Goal: Information Seeking & Learning: Learn about a topic

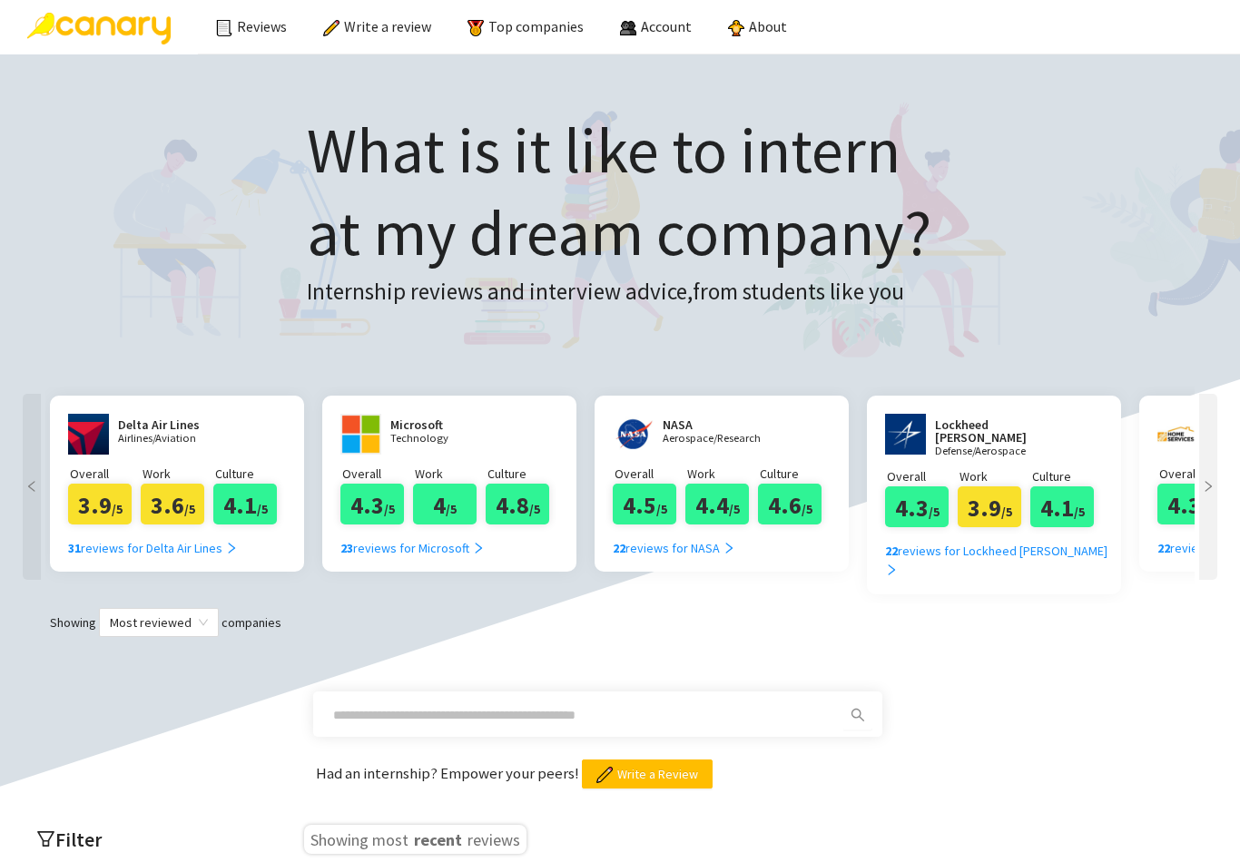
click at [447, 547] on div "23 reviews for Microsoft" at bounding box center [412, 548] width 144 height 20
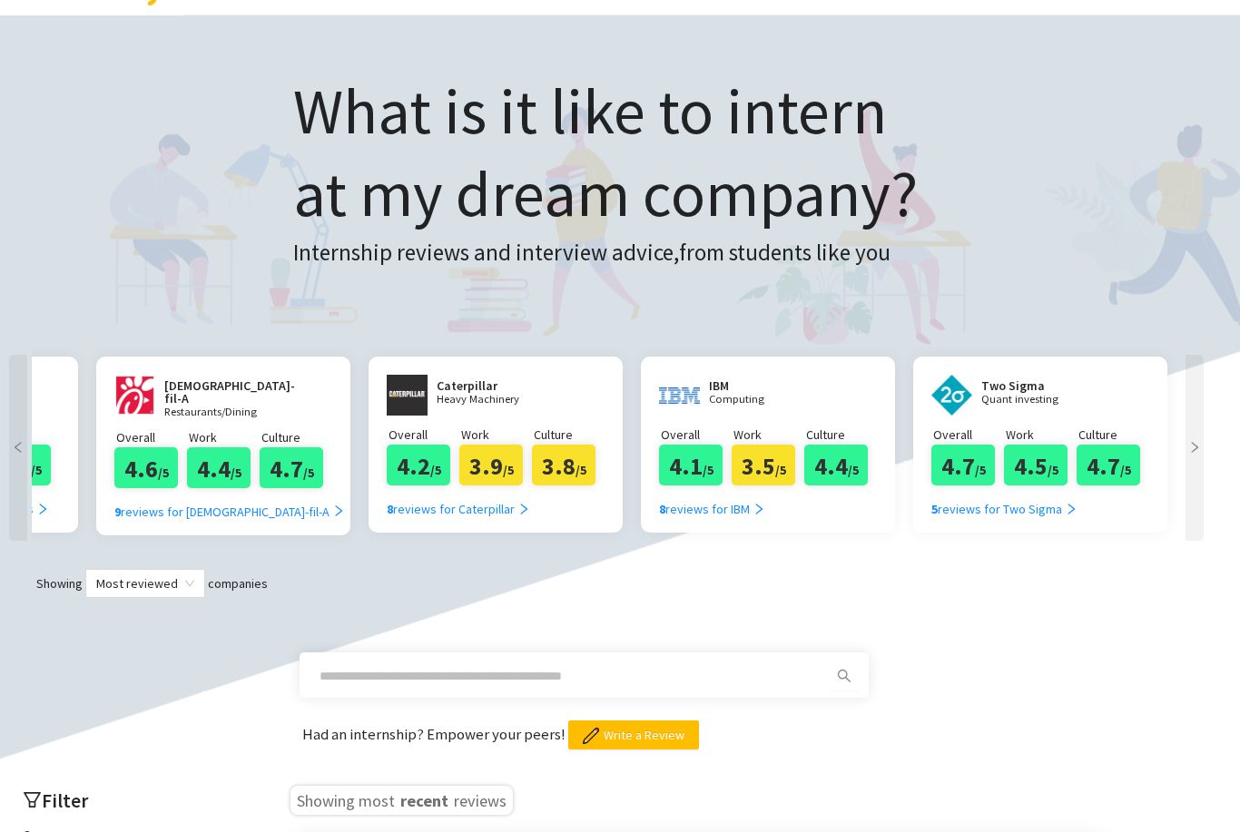
scroll to position [38, 47]
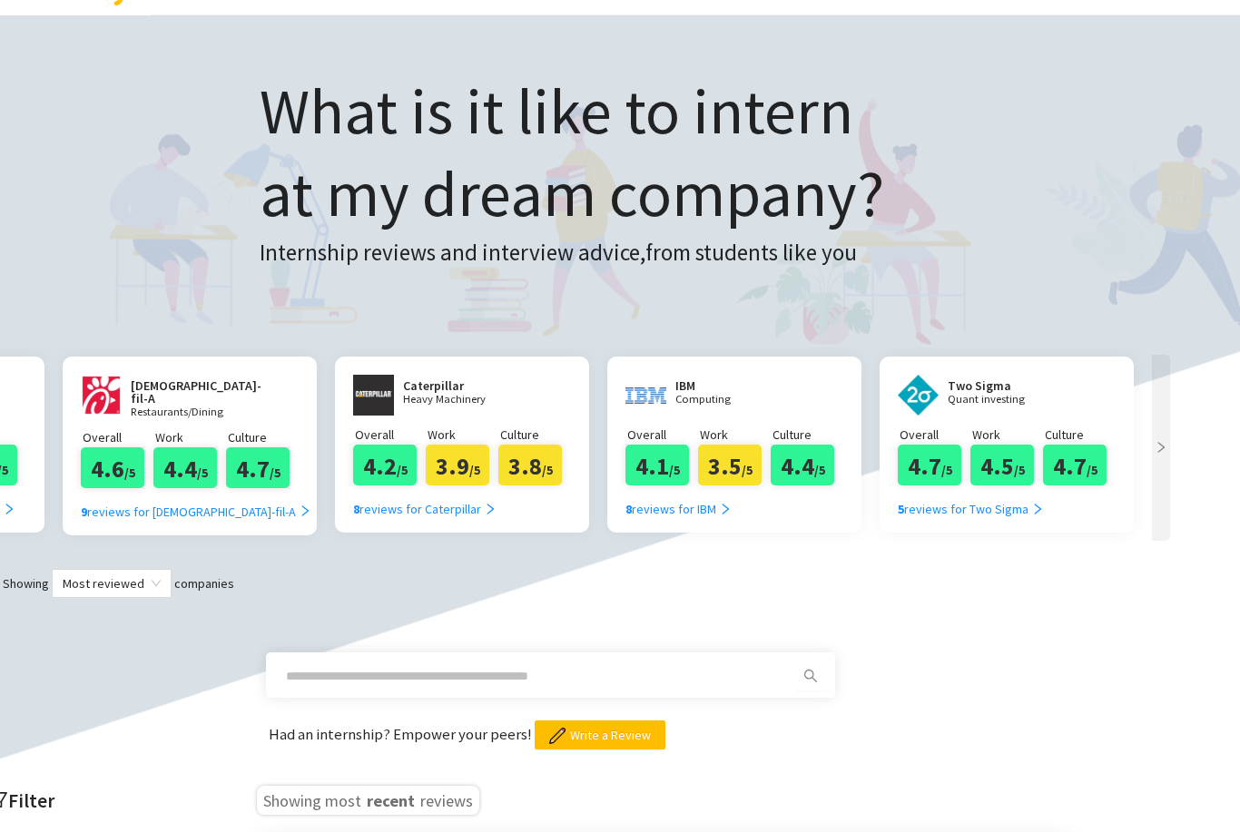
click at [999, 507] on div "5 reviews for Two Sigma" at bounding box center [971, 510] width 146 height 20
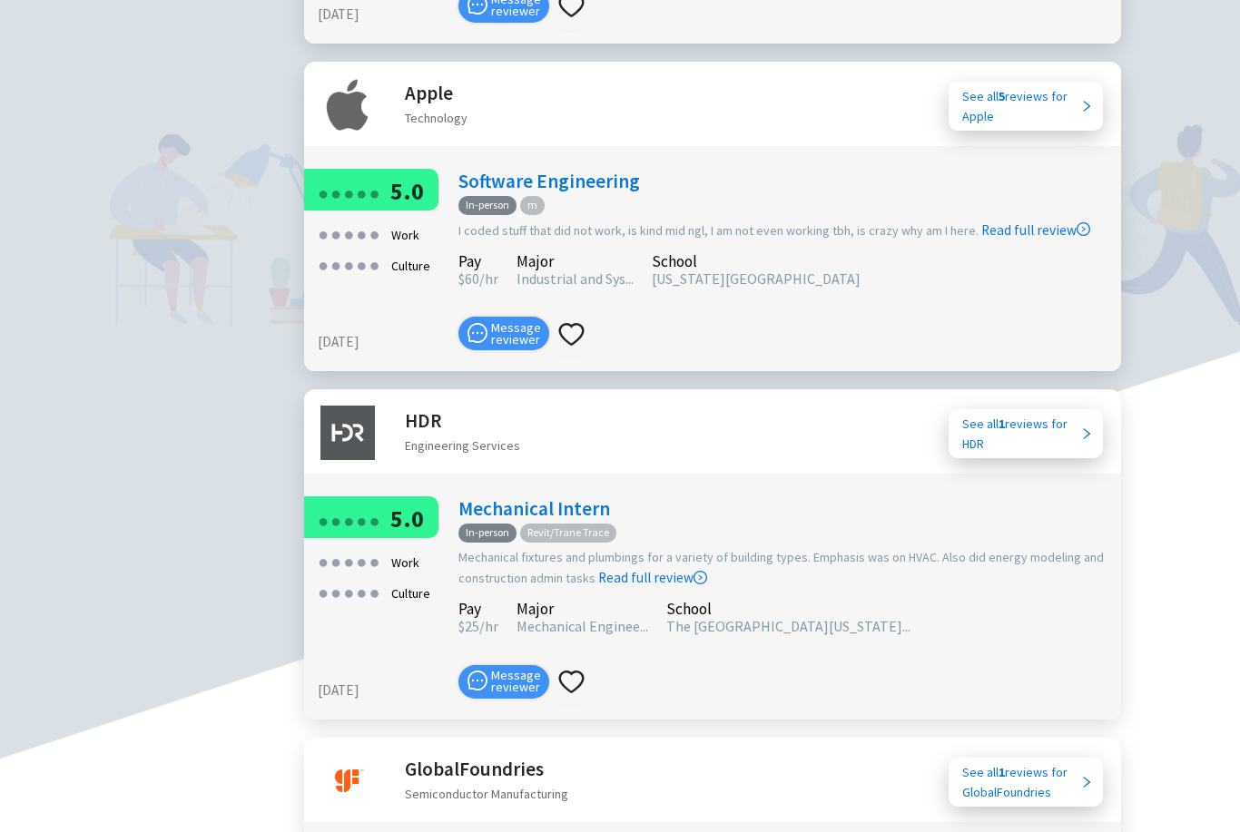
scroll to position [5418, 0]
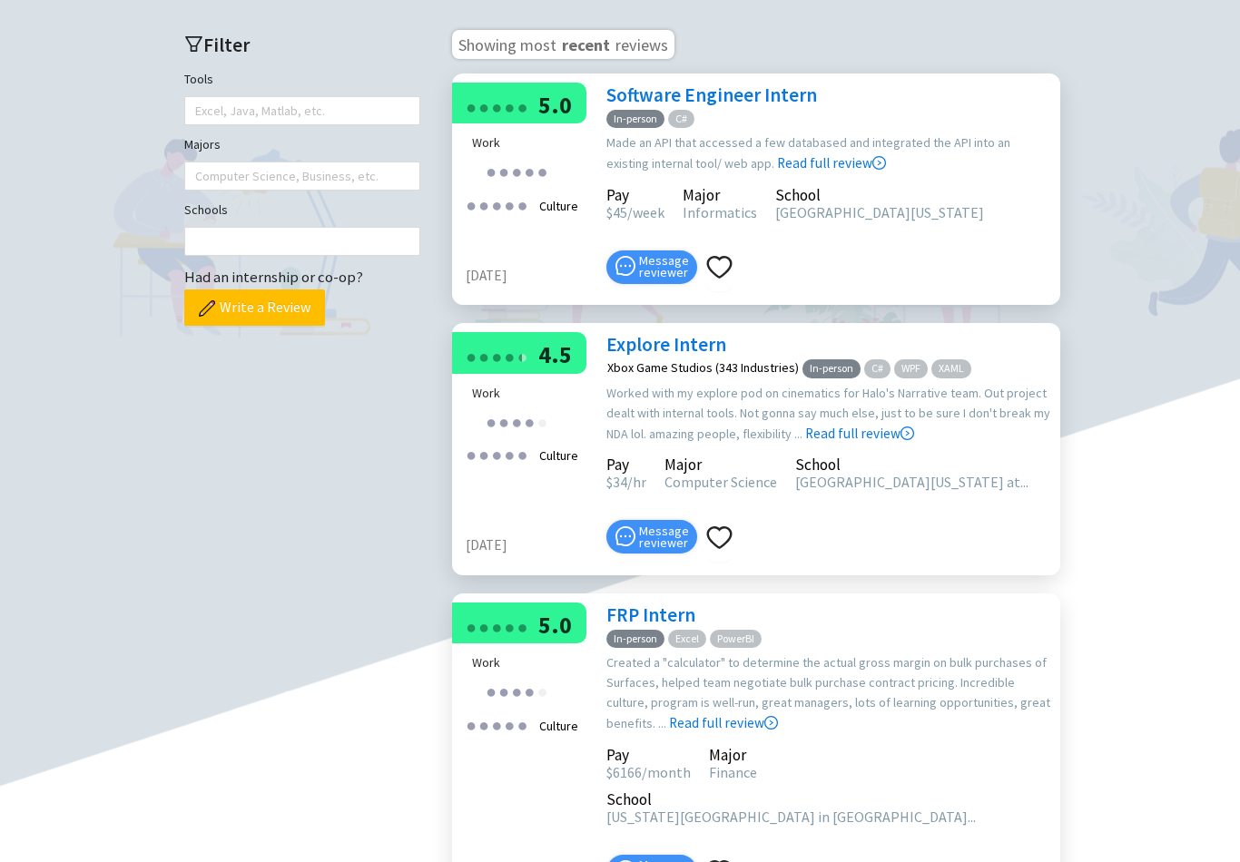
scroll to position [528, 0]
click at [821, 172] on link "Read full review" at bounding box center [831, 118] width 109 height 108
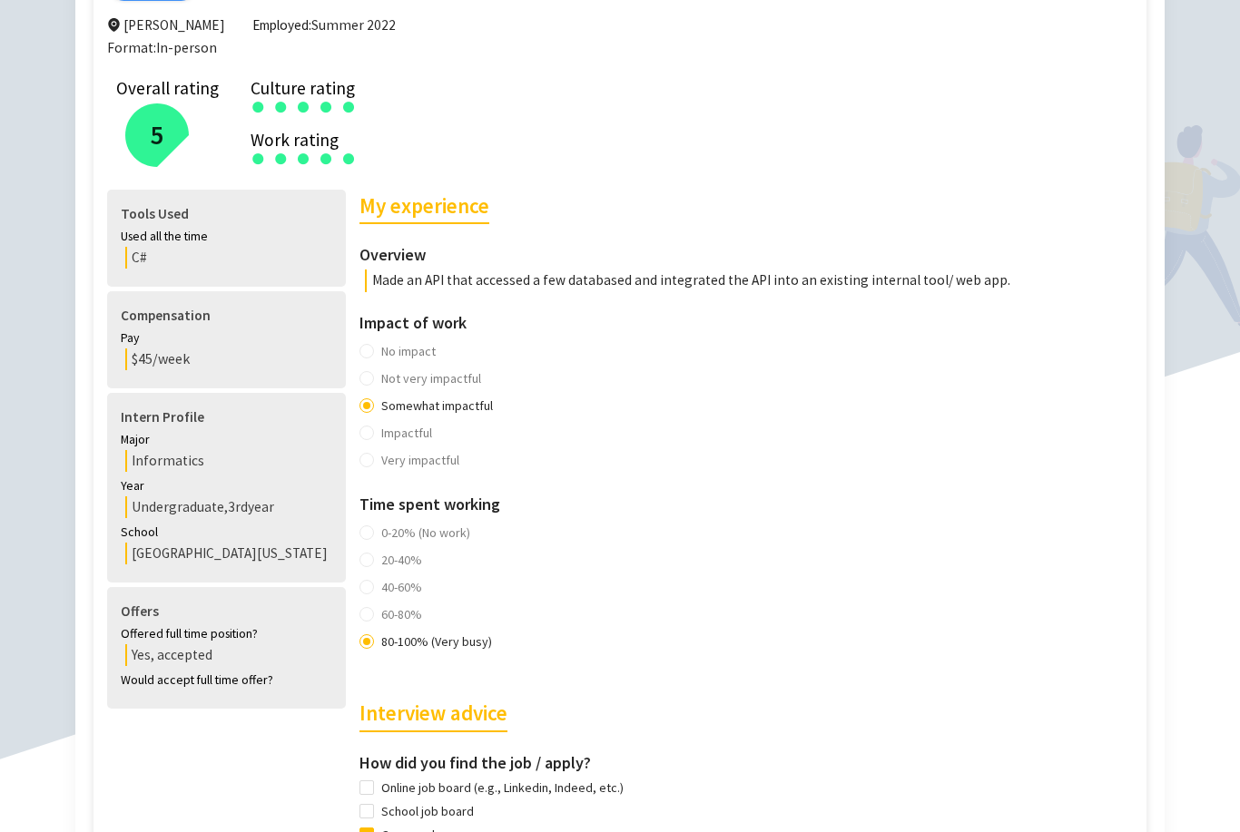
scroll to position [299, 0]
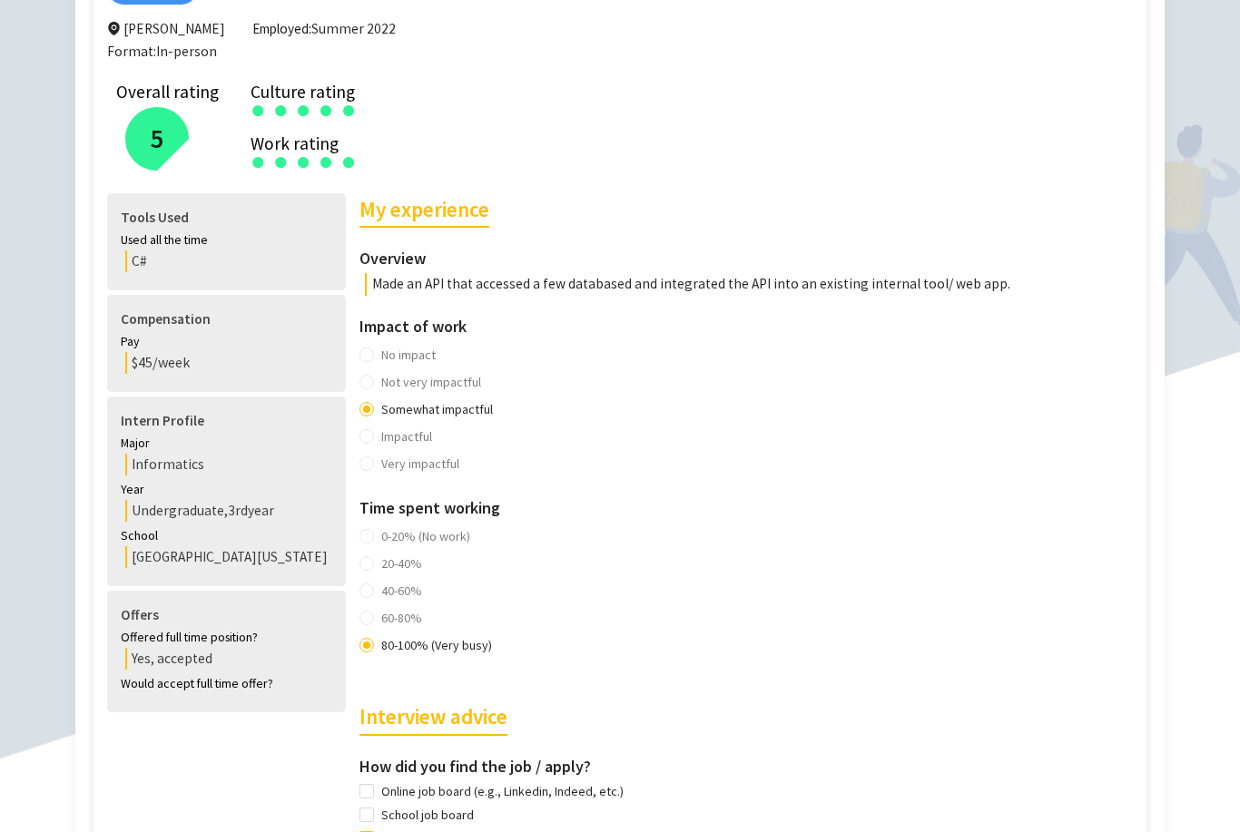
scroll to position [299, 0]
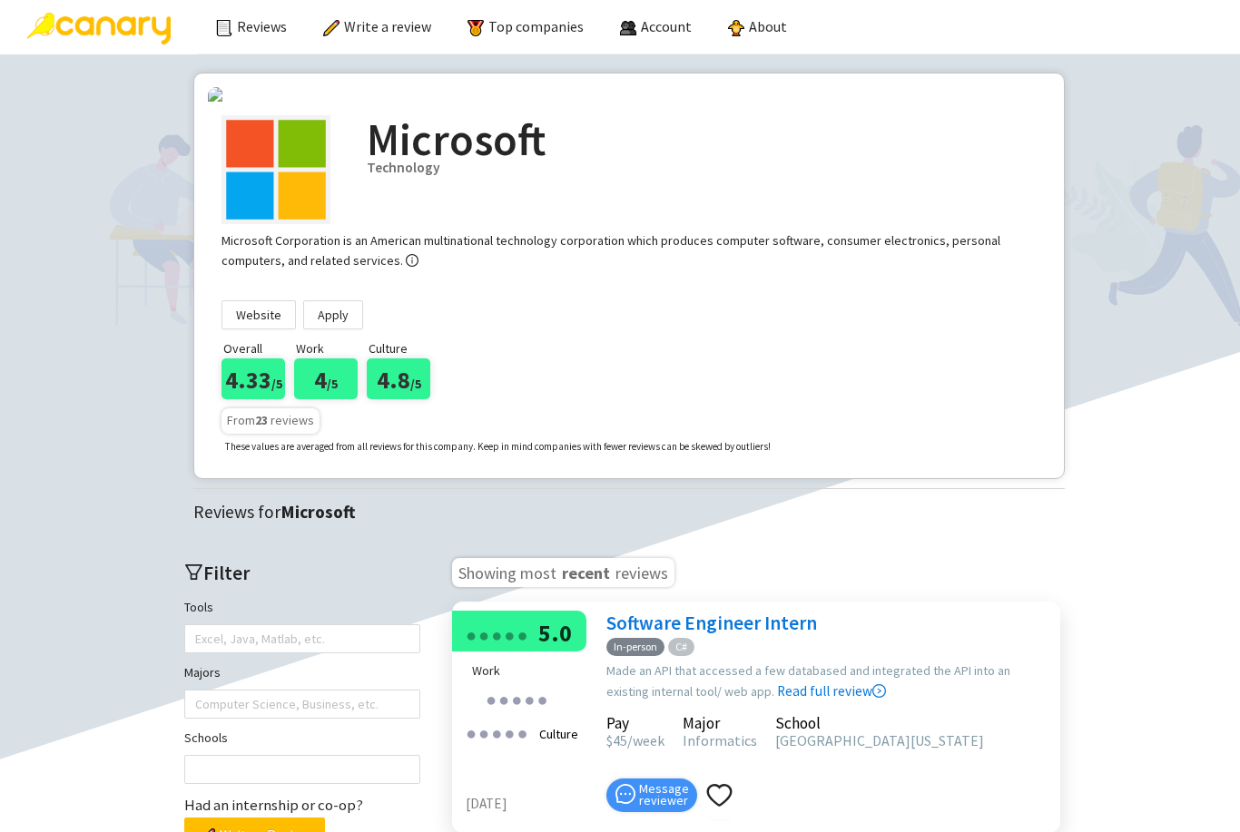
click at [127, 25] on img at bounding box center [98, 29] width 143 height 32
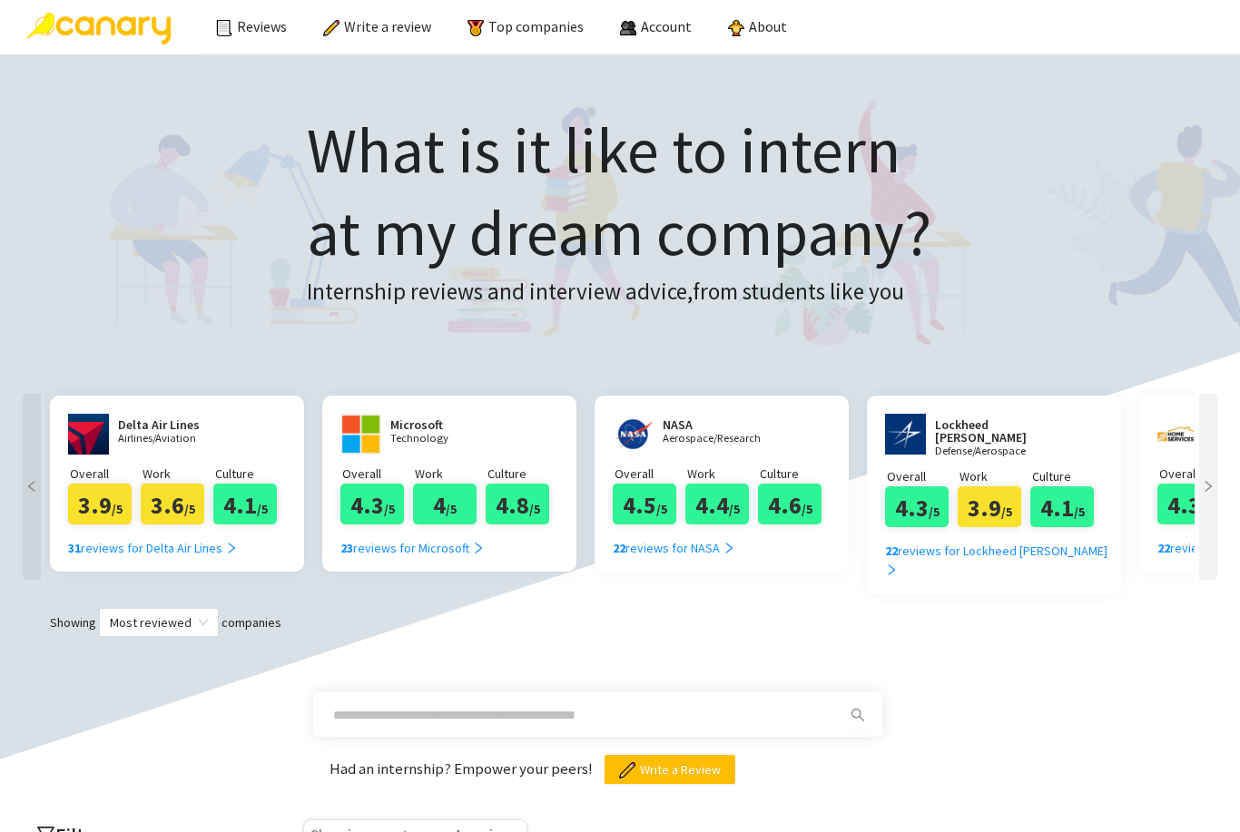
click at [702, 555] on div "22 reviews for NASA" at bounding box center [674, 548] width 123 height 20
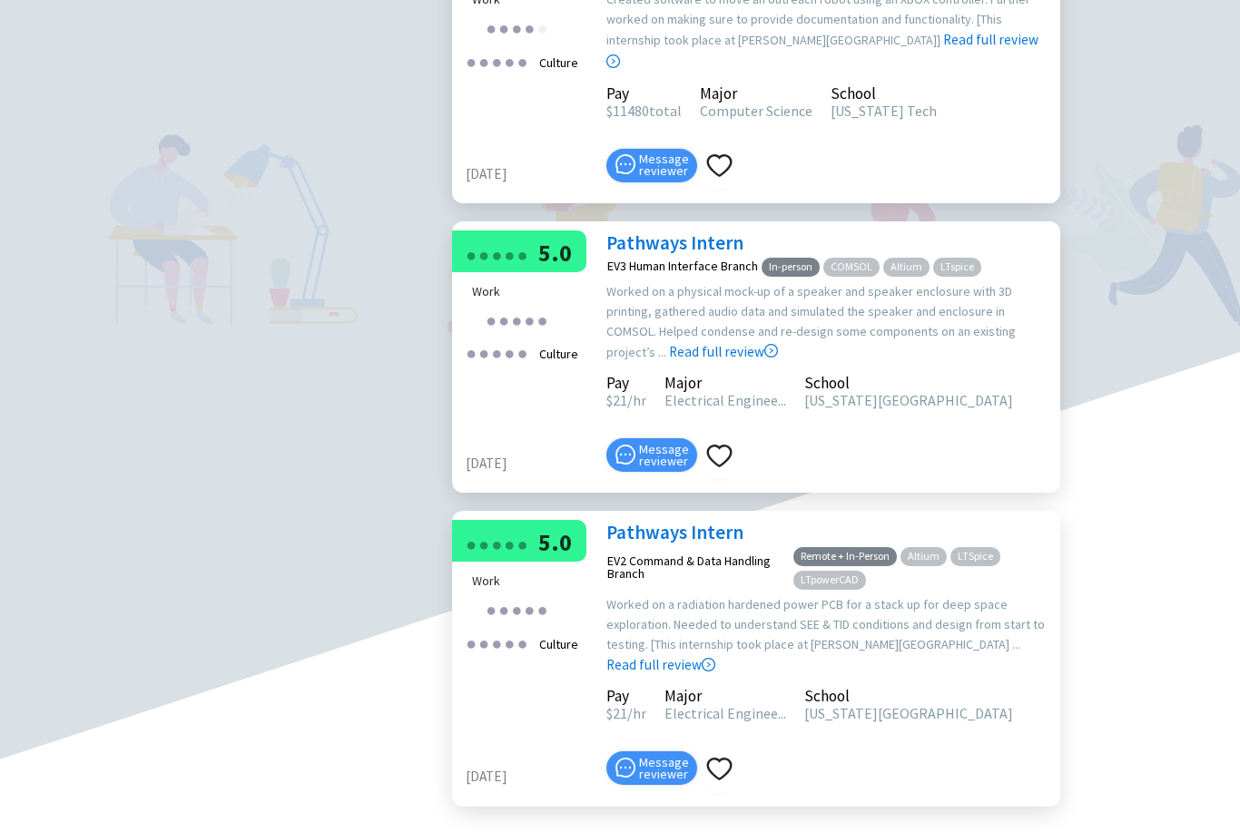
scroll to position [1007, 0]
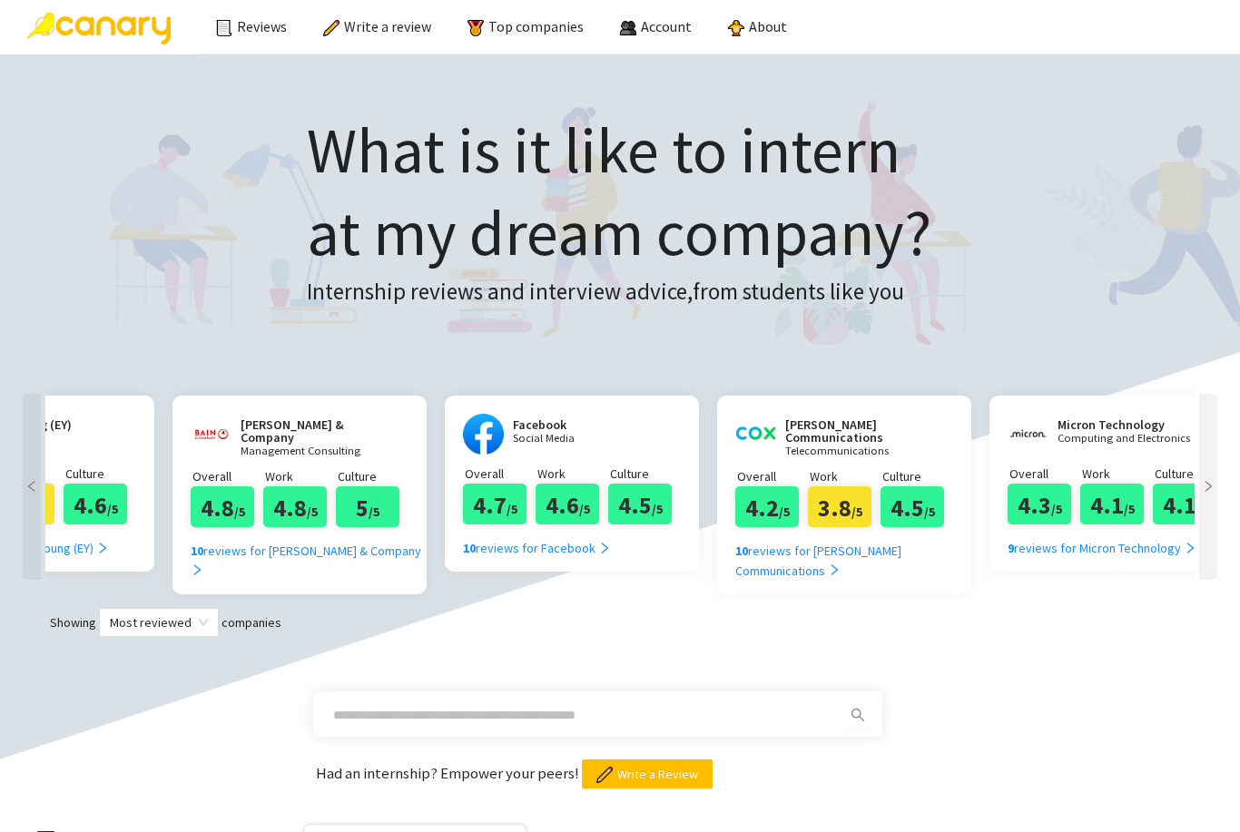
scroll to position [0, 3690]
click at [216, 541] on div "10 reviews for [PERSON_NAME] & Company" at bounding box center [305, 561] width 231 height 40
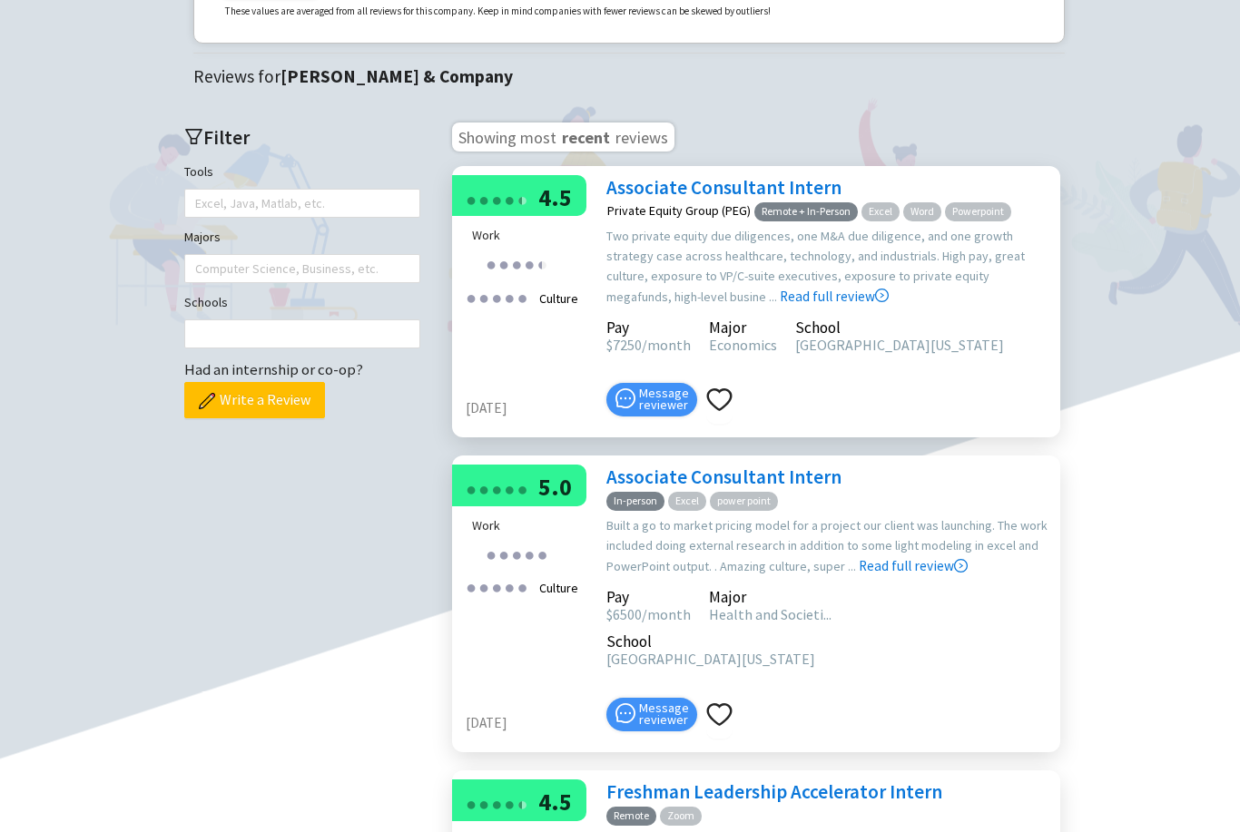
scroll to position [416, 0]
click at [875, 302] on icon "right-circle" at bounding box center [882, 296] width 14 height 14
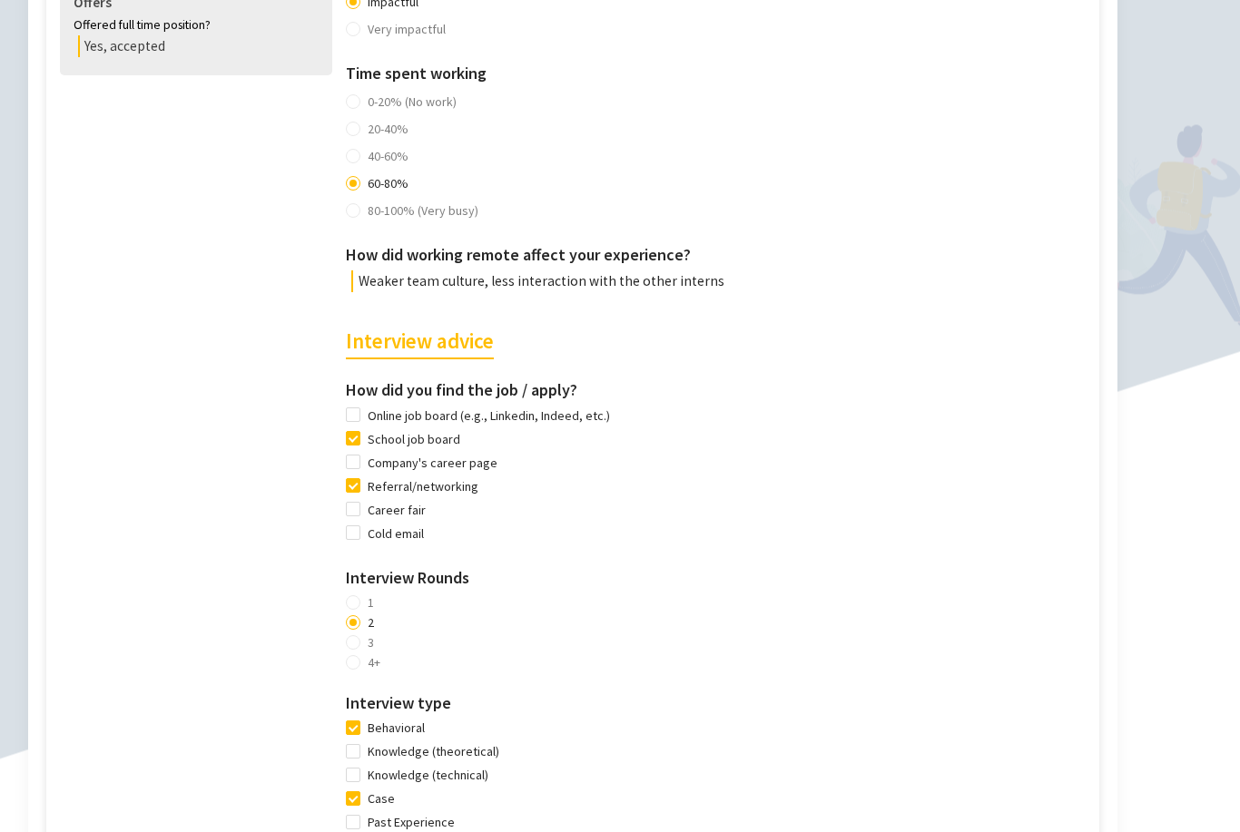
scroll to position [997, 47]
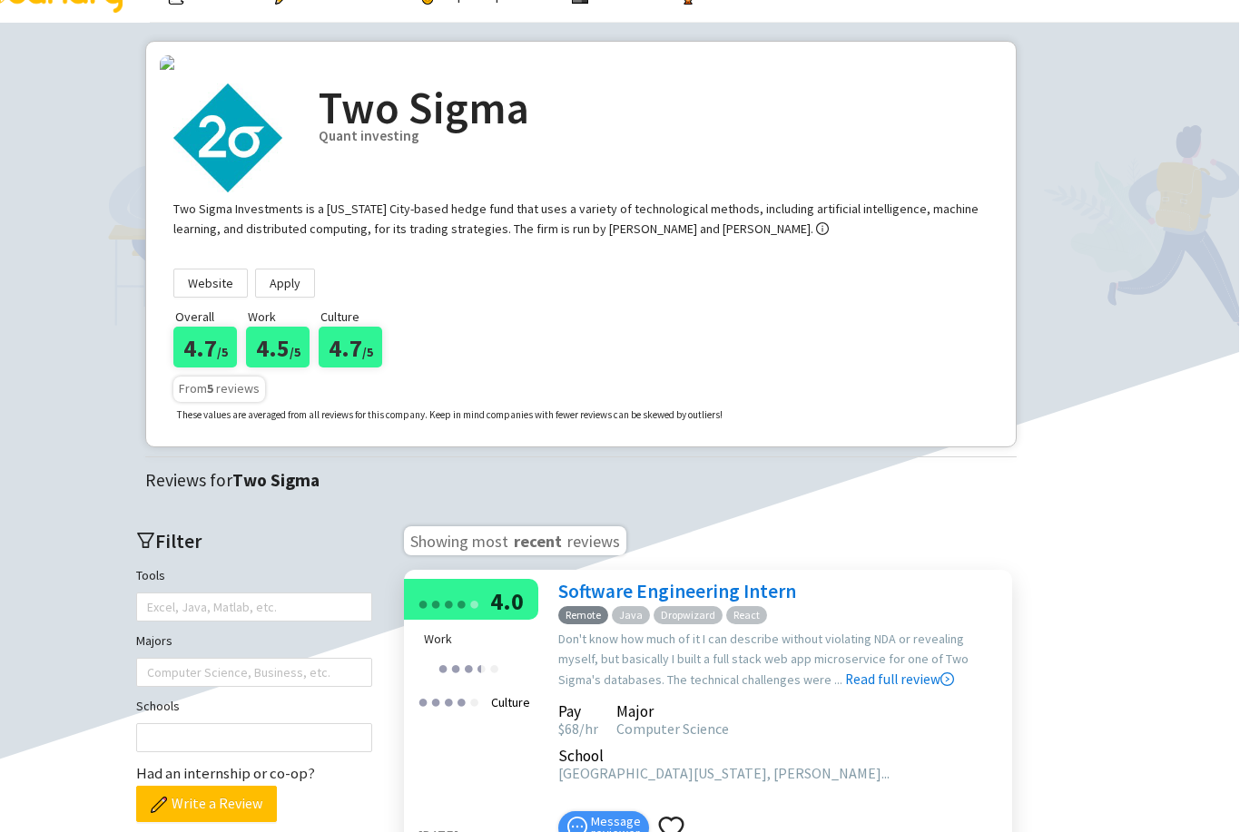
scroll to position [0, 47]
